Goal: Navigation & Orientation: Find specific page/section

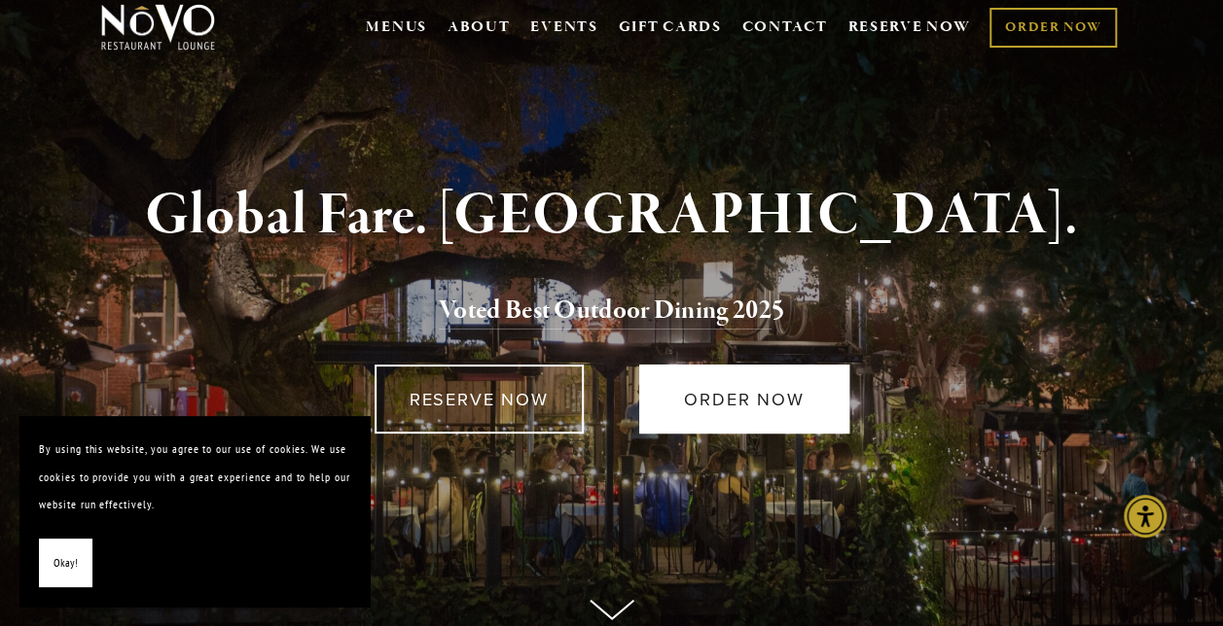
scroll to position [41, 0]
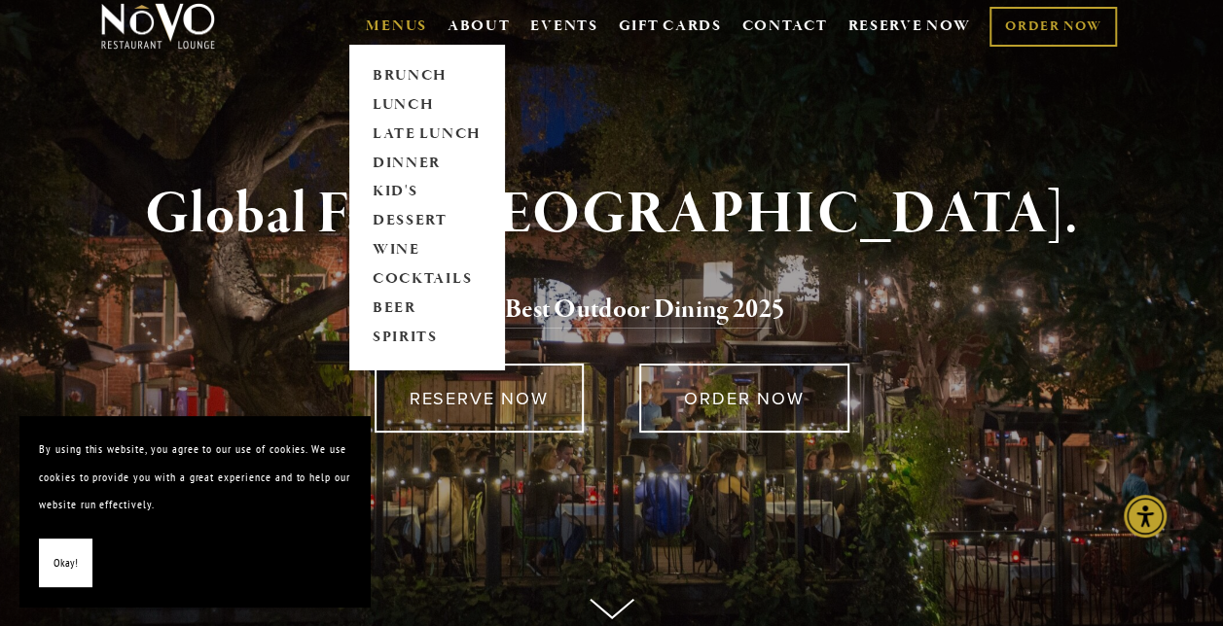
click at [394, 34] on link "MENUS" at bounding box center [396, 26] width 61 height 19
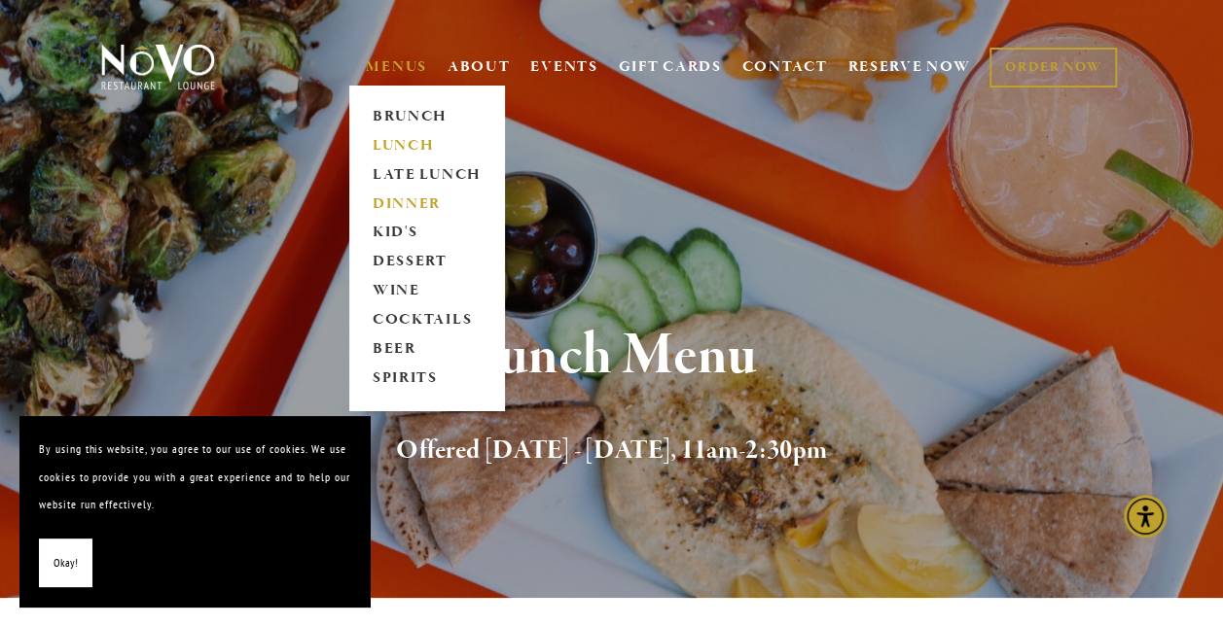
click at [392, 199] on link "DINNER" at bounding box center [427, 204] width 122 height 29
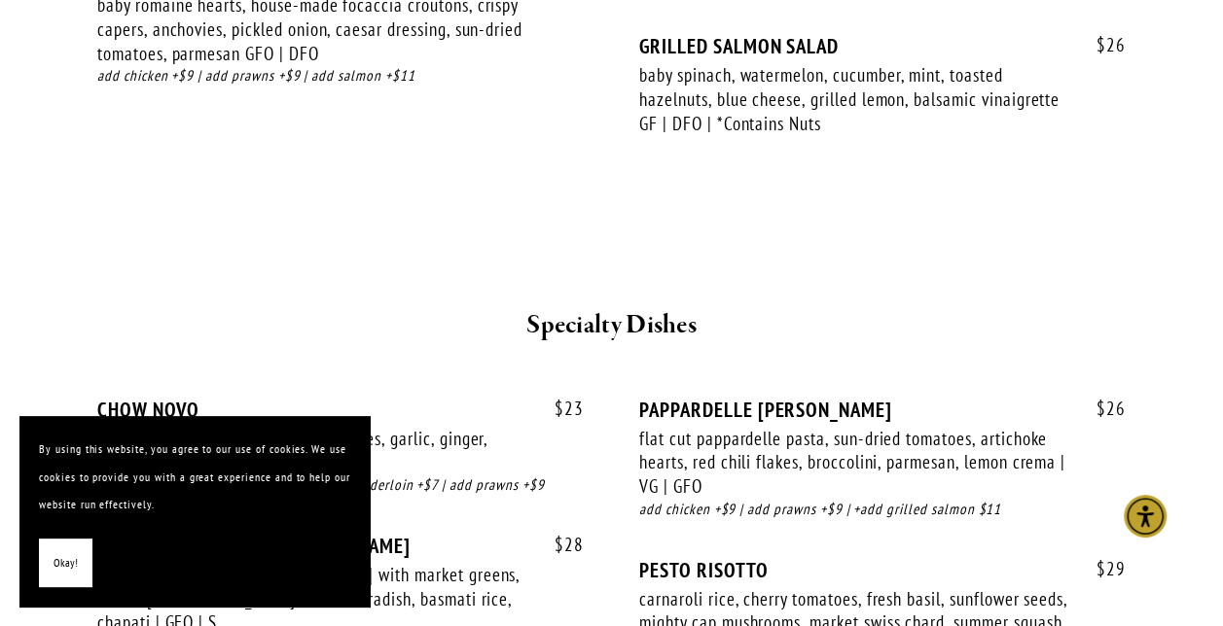
scroll to position [2717, 0]
